Goal: Task Accomplishment & Management: Use online tool/utility

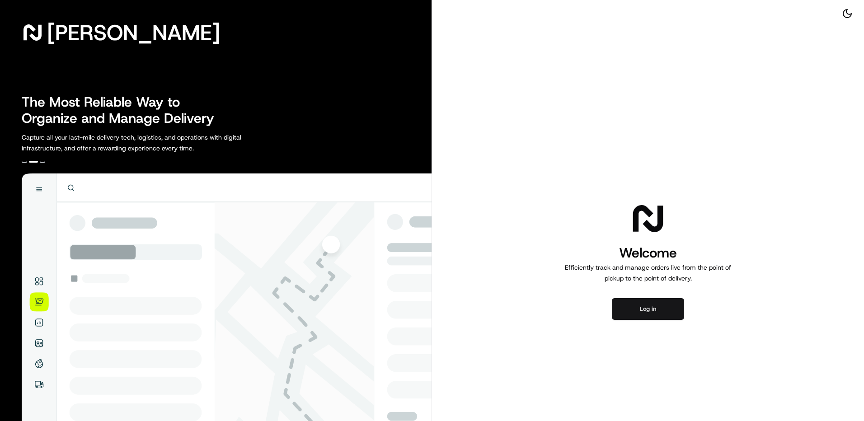
click at [642, 302] on button "Log in" at bounding box center [648, 309] width 72 height 22
